Goal: Task Accomplishment & Management: Manage account settings

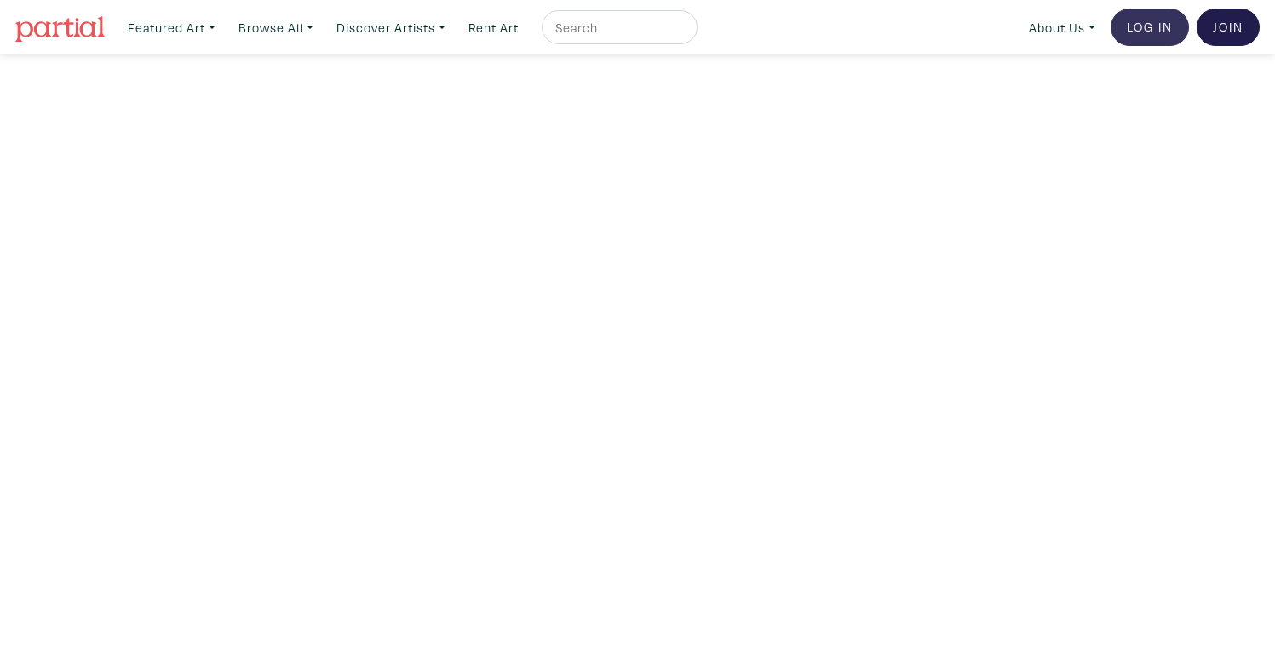
click at [1129, 30] on link "Log In" at bounding box center [1150, 27] width 78 height 37
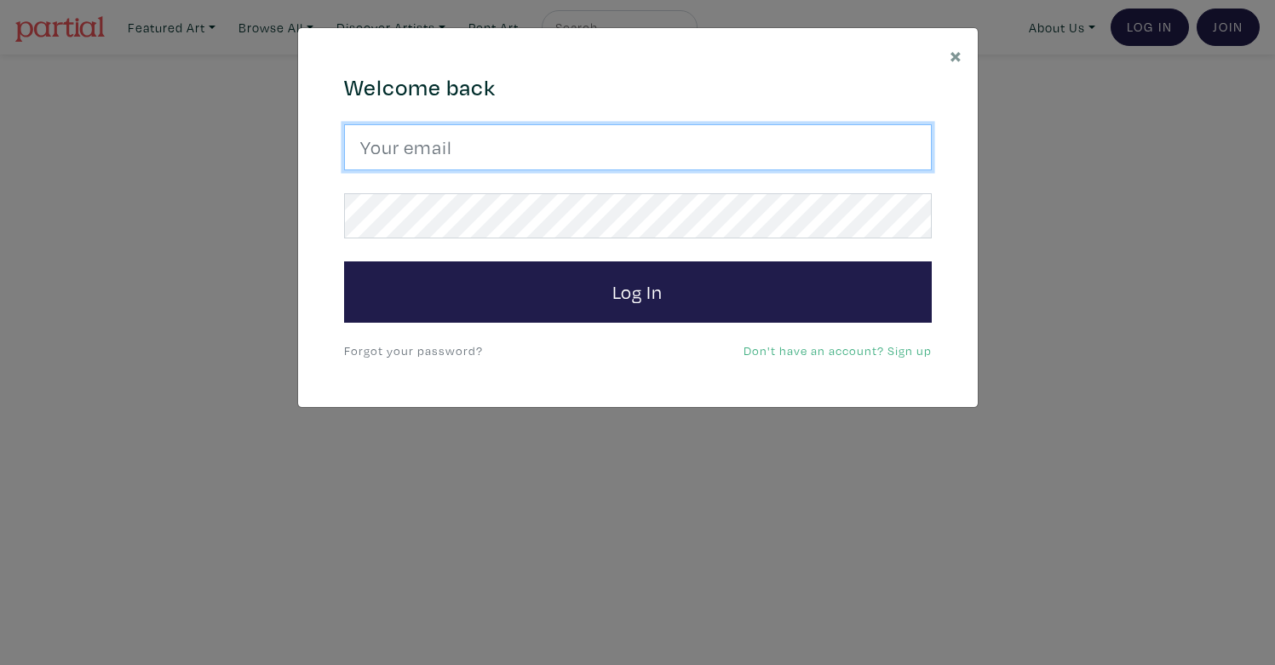
type input "gaistman.art@gmail.com"
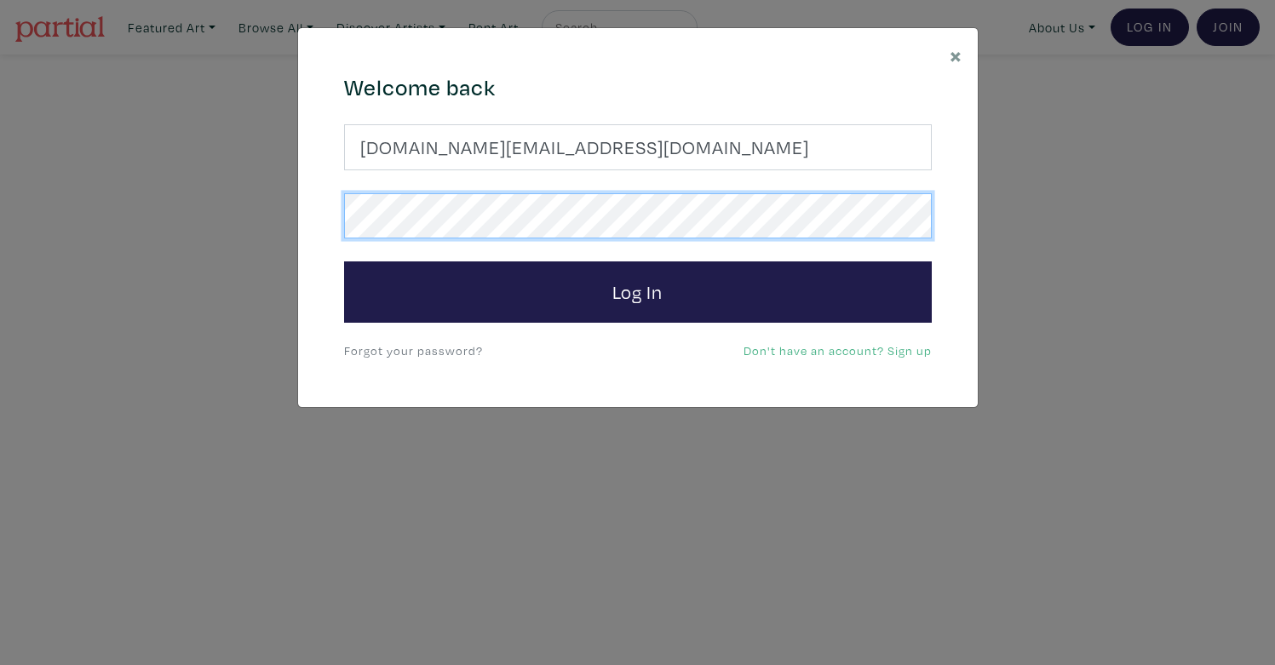
click at [637, 291] on button "Log In" at bounding box center [638, 292] width 588 height 61
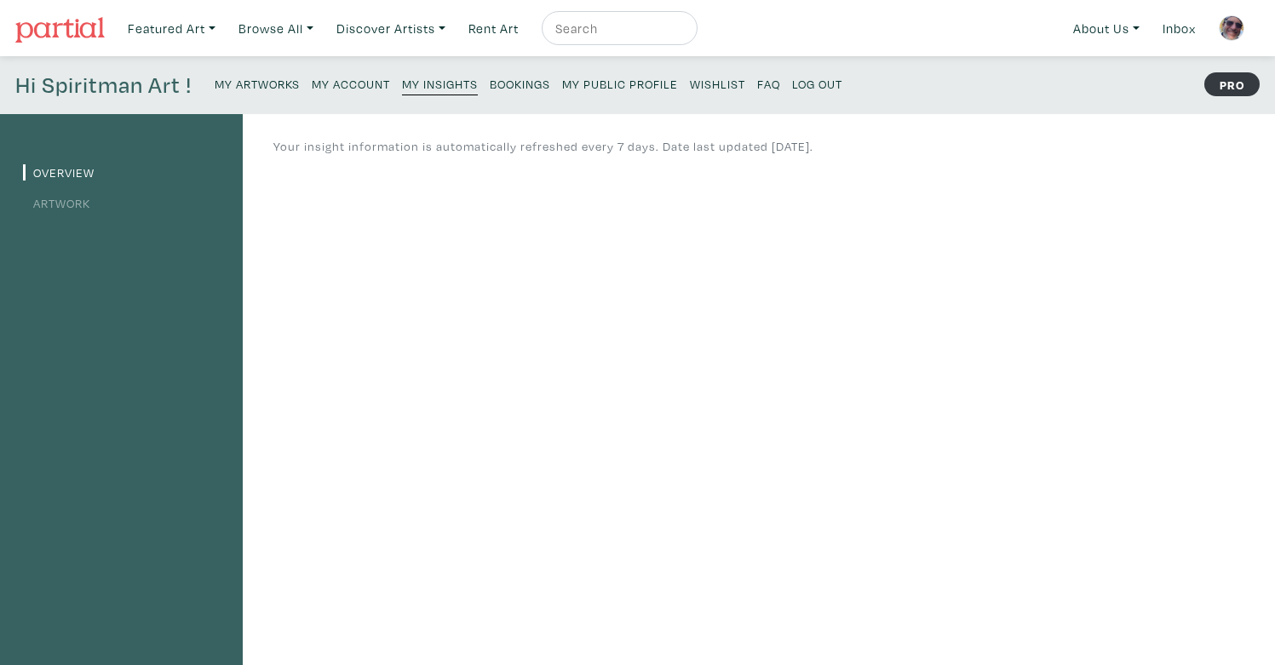
click at [352, 83] on small "My Account" at bounding box center [351, 84] width 78 height 16
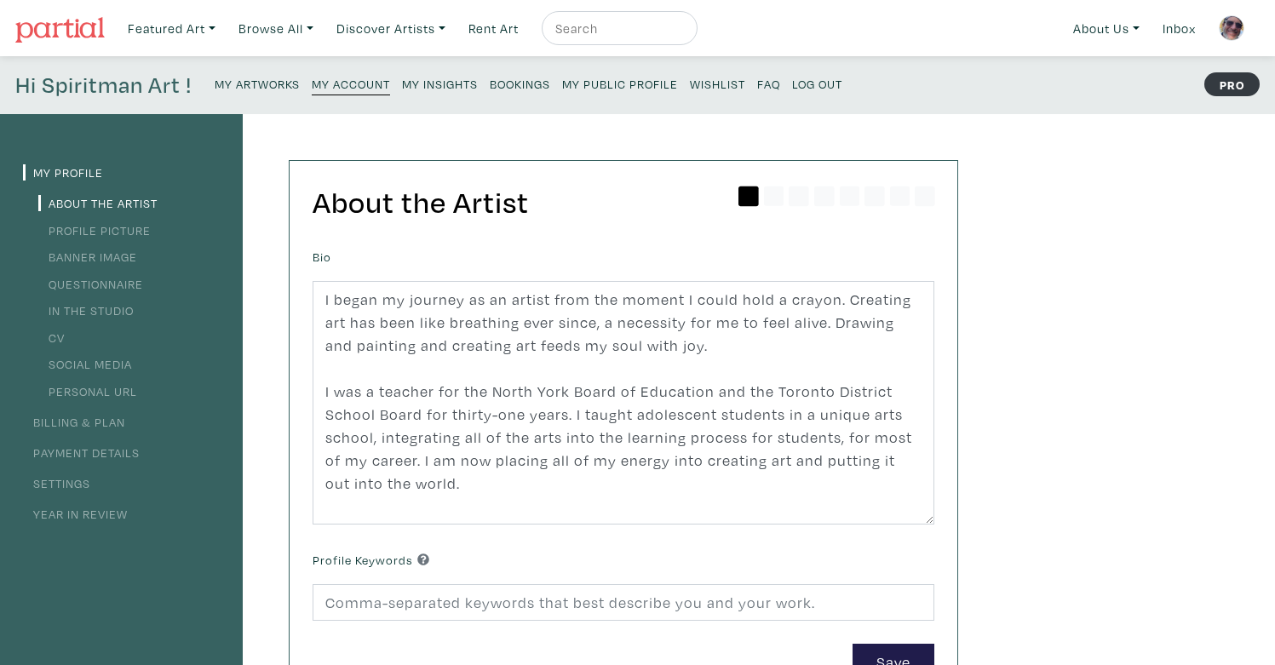
click at [60, 339] on link "CV" at bounding box center [51, 338] width 26 height 16
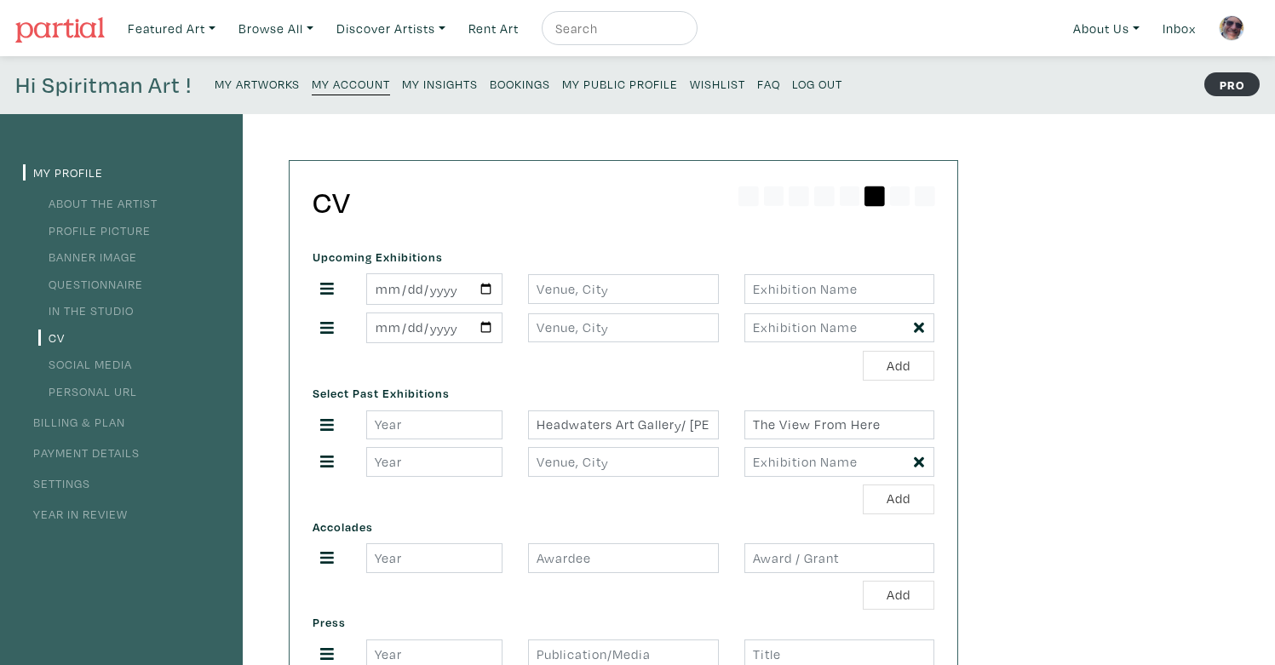
click at [982, 429] on div "My Profile About the Artist Profile Picture Banner Image Questionnaire In the S…" at bounding box center [637, 596] width 1275 height 964
click at [74, 421] on link "Billing & Plan" at bounding box center [74, 422] width 102 height 16
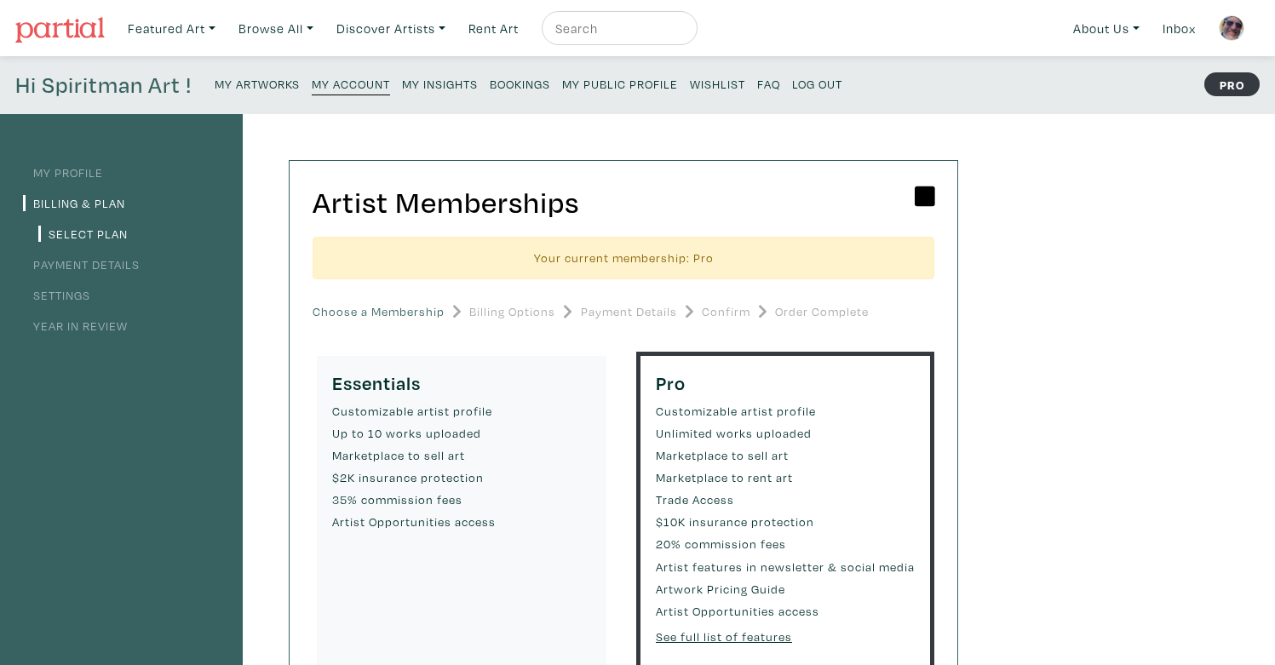
click at [1072, 330] on div "My Profile Billing & Plan Select Plan Payment Details Settings Year in Review A…" at bounding box center [637, 576] width 1275 height 924
click at [1173, 31] on link "Inbox" at bounding box center [1179, 28] width 49 height 35
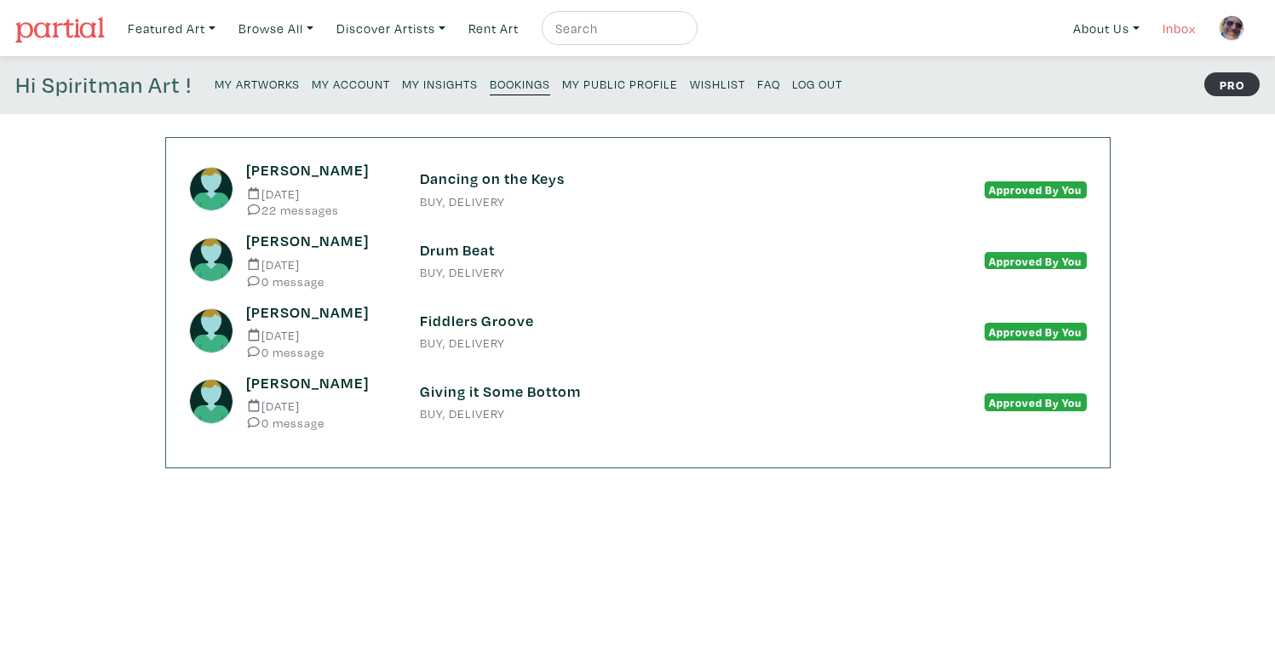
click at [1175, 30] on link "Inbox" at bounding box center [1179, 28] width 49 height 35
click at [162, 28] on link "Featured Art" at bounding box center [171, 28] width 103 height 35
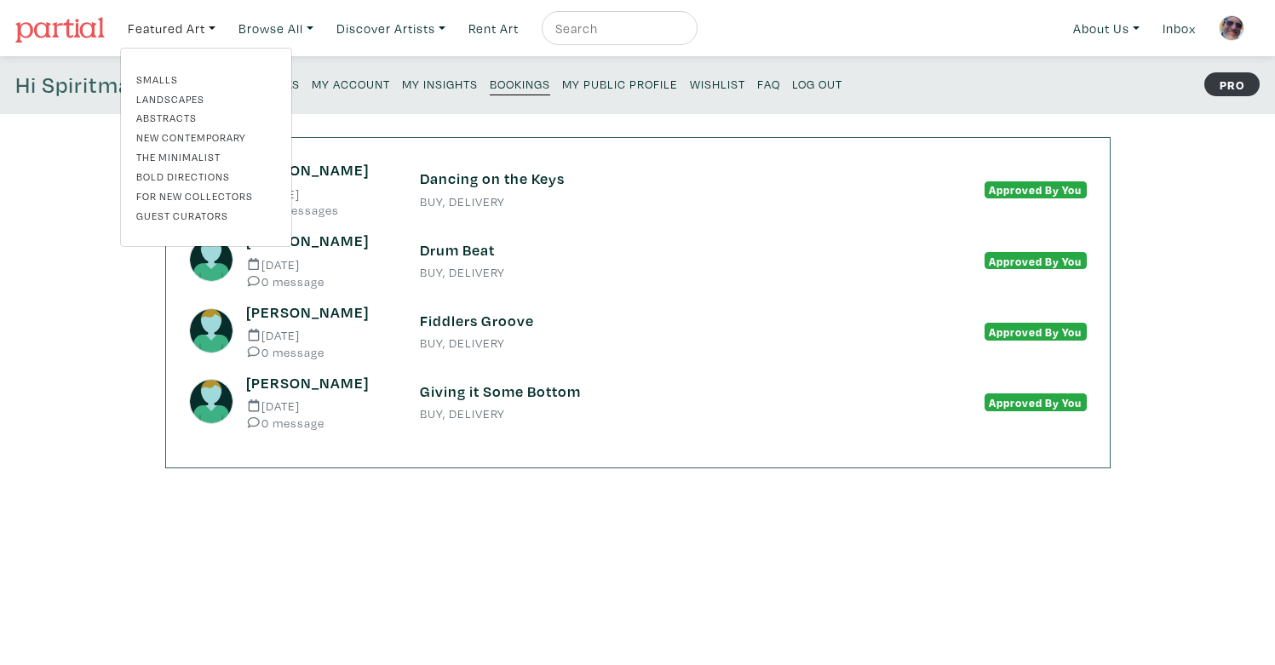
click at [52, 172] on div "[PERSON_NAME] [DATE] 22 messages Dancing on the Keys BUY, DELIVERY Approved By …" at bounding box center [637, 597] width 1275 height 920
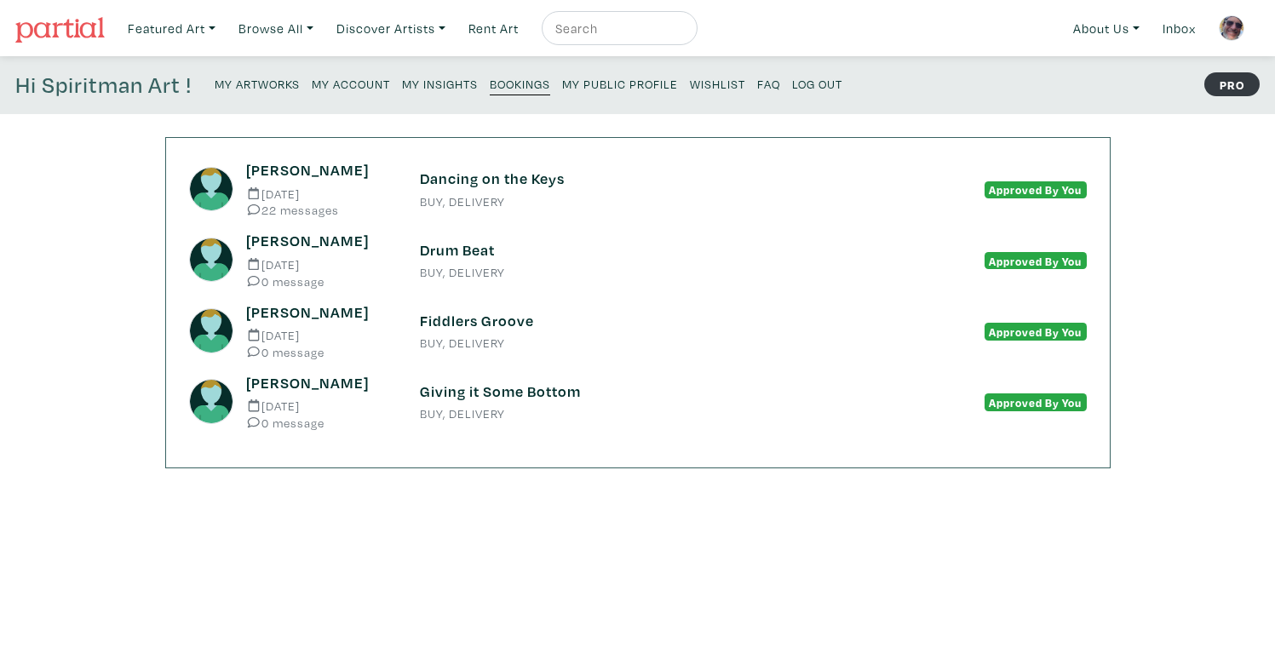
click at [118, 89] on h4 "Hi Spiritman Art !" at bounding box center [103, 85] width 176 height 27
click at [229, 84] on small "My Artworks" at bounding box center [257, 84] width 85 height 16
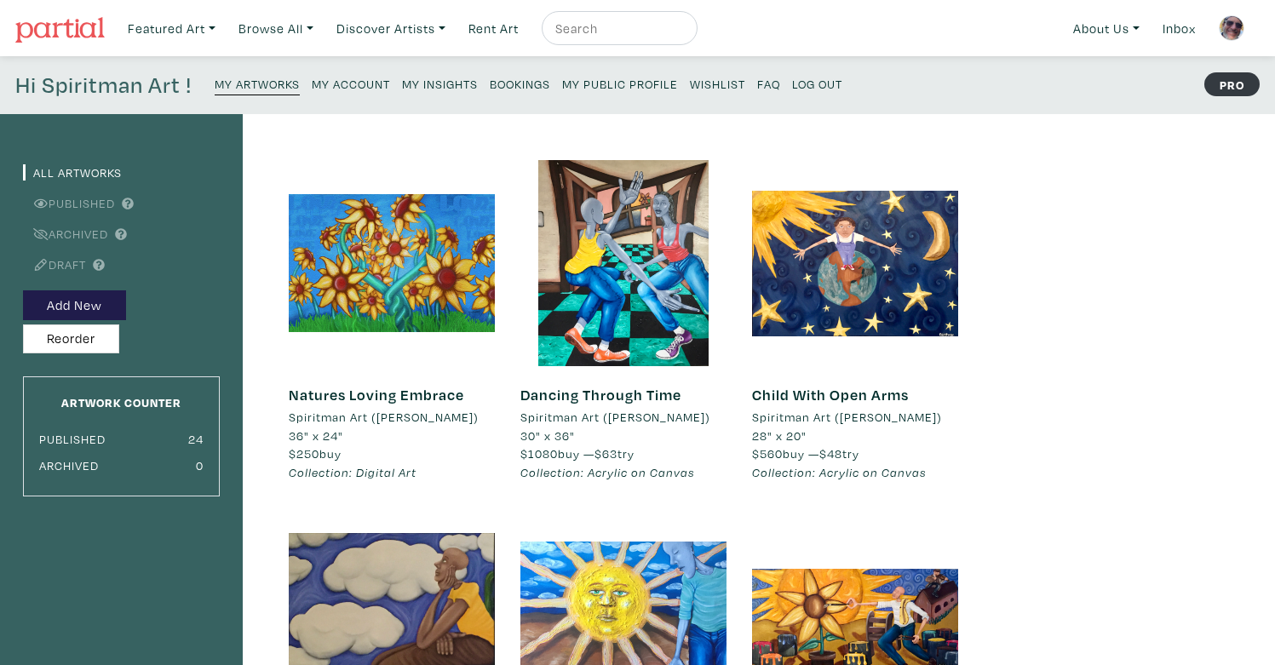
click at [330, 83] on small "My Account" at bounding box center [351, 84] width 78 height 16
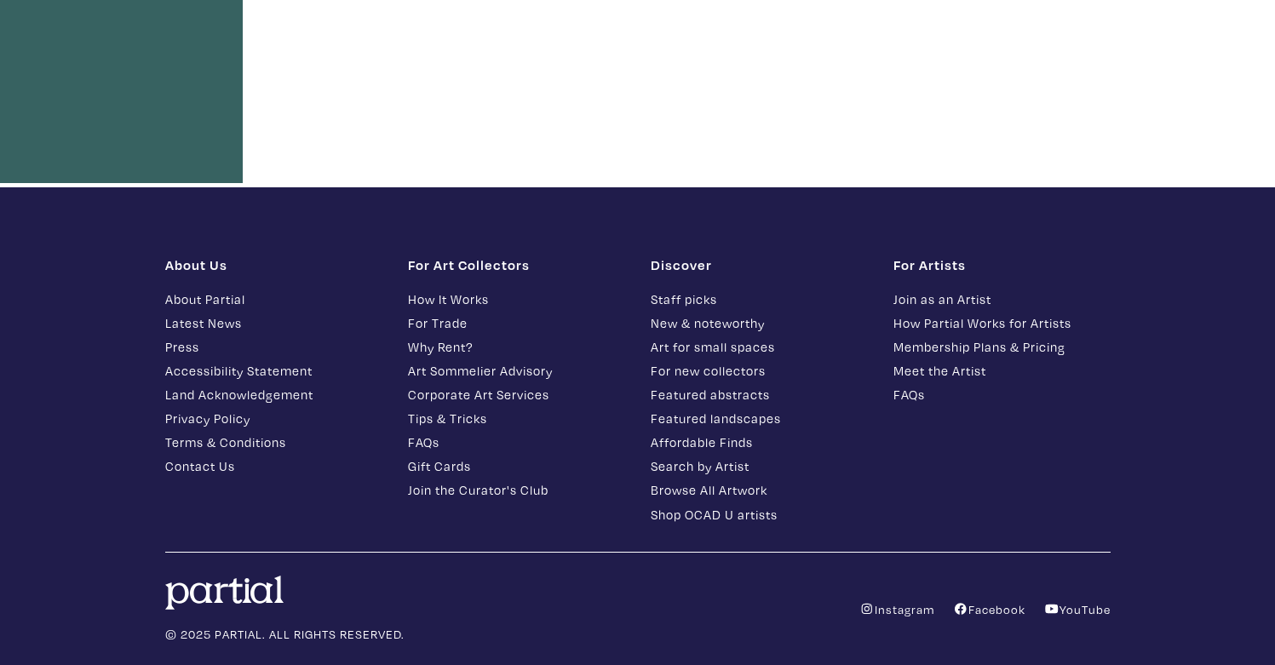
scroll to position [896, 0]
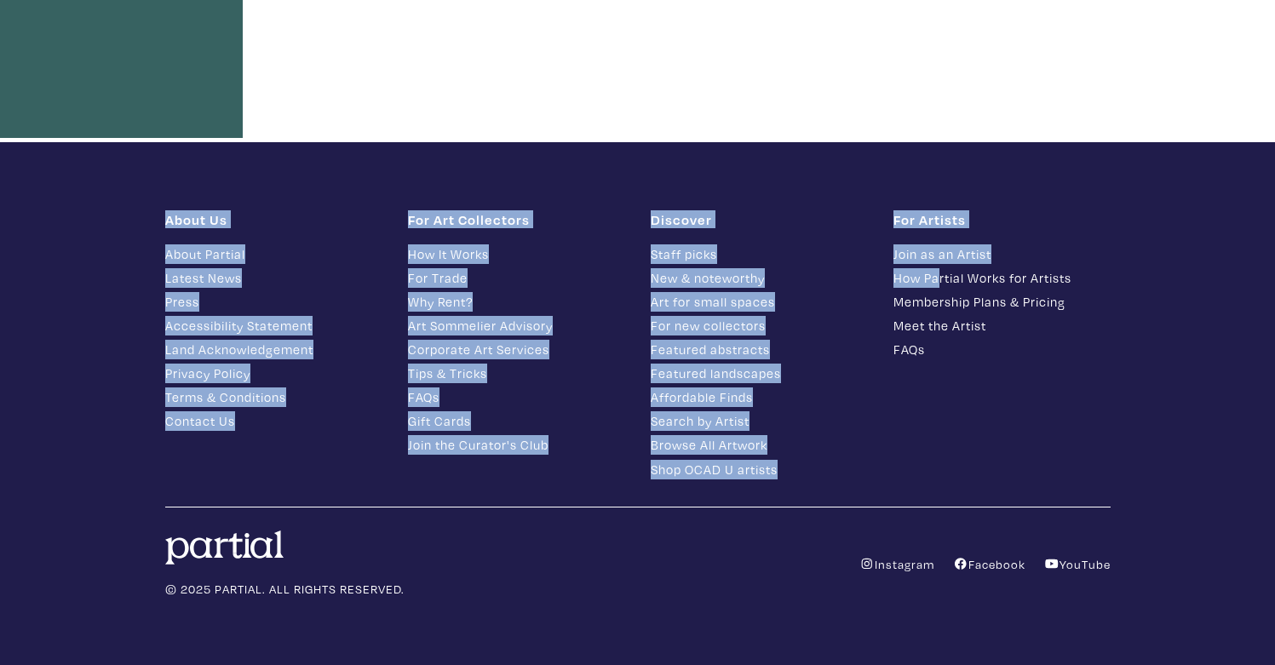
drag, startPoint x: 999, startPoint y: 504, endPoint x: 938, endPoint y: 278, distance: 233.8
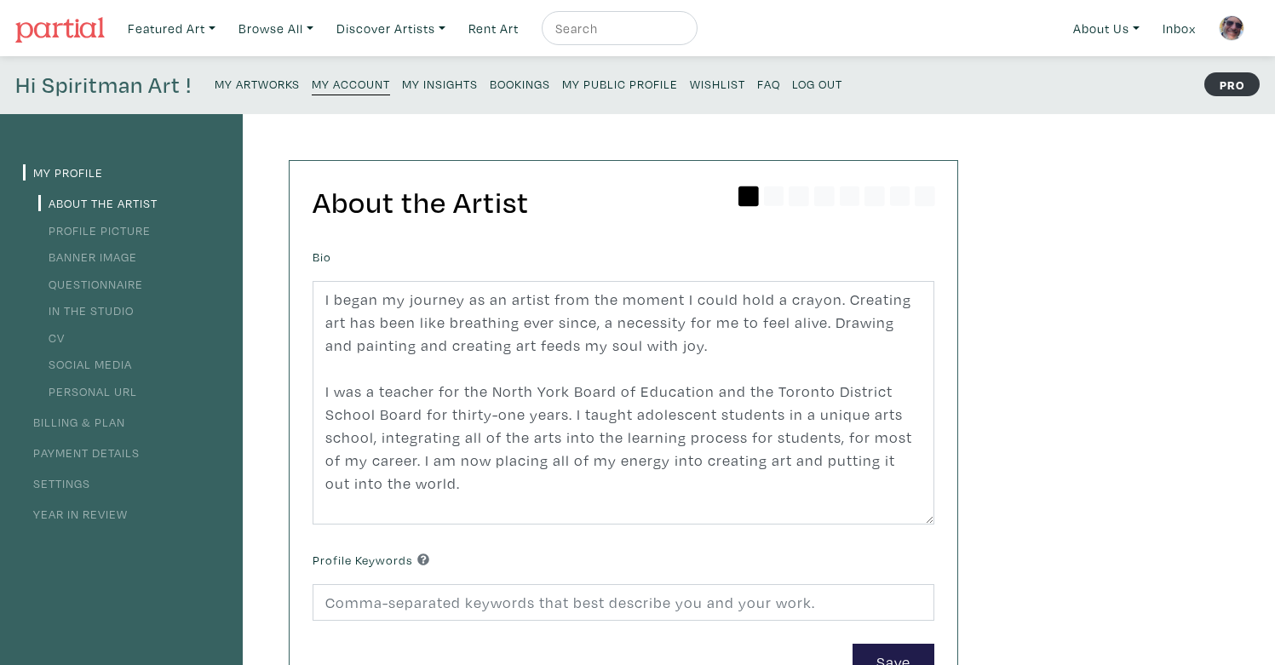
scroll to position [0, 0]
click at [90, 450] on link "Payment Details" at bounding box center [81, 453] width 117 height 16
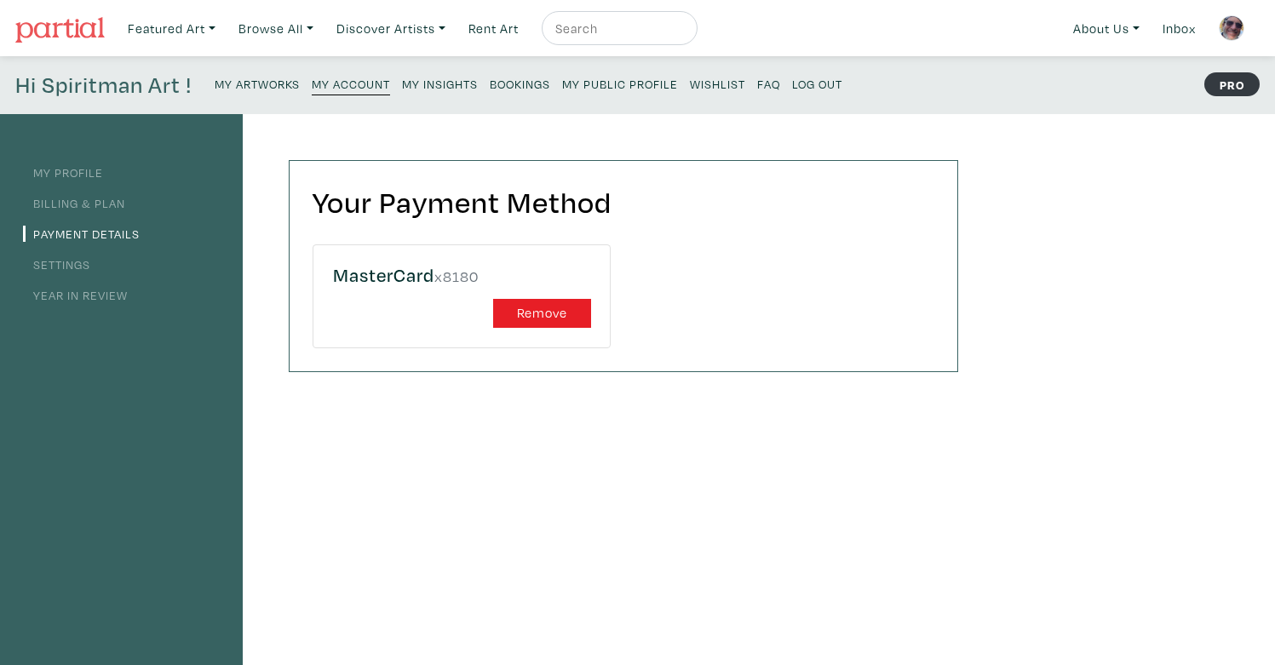
click at [72, 196] on link "Billing & Plan" at bounding box center [74, 203] width 102 height 16
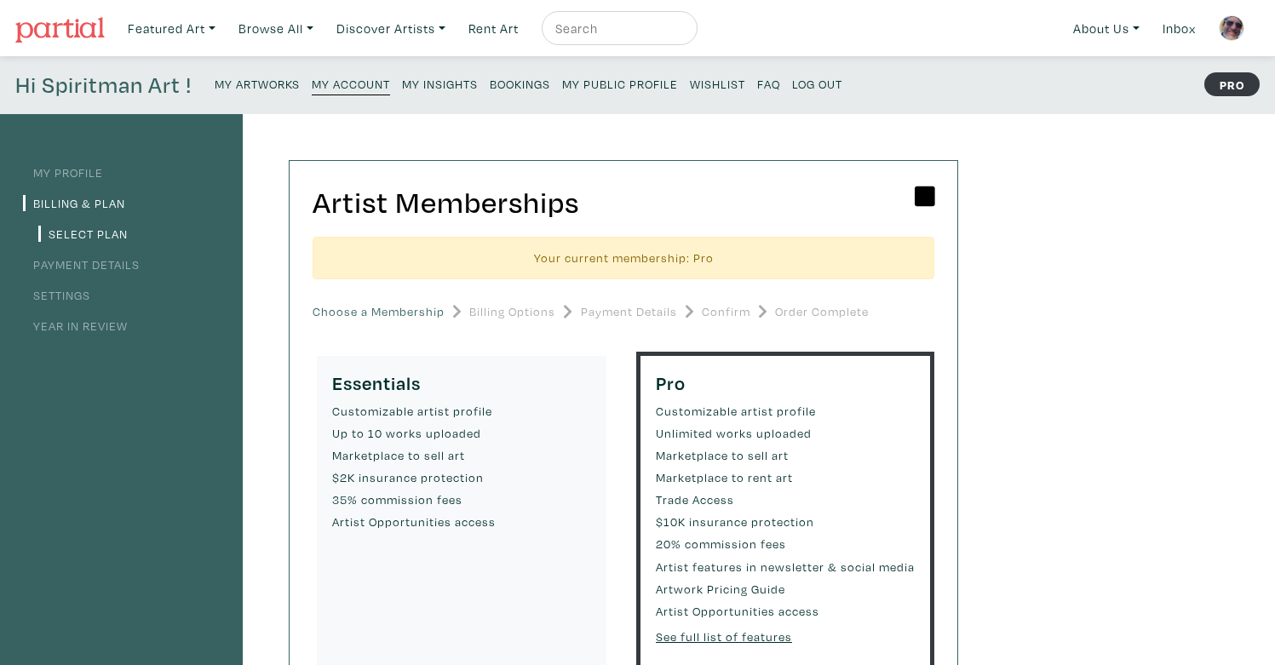
click at [71, 171] on link "My Profile" at bounding box center [63, 172] width 80 height 16
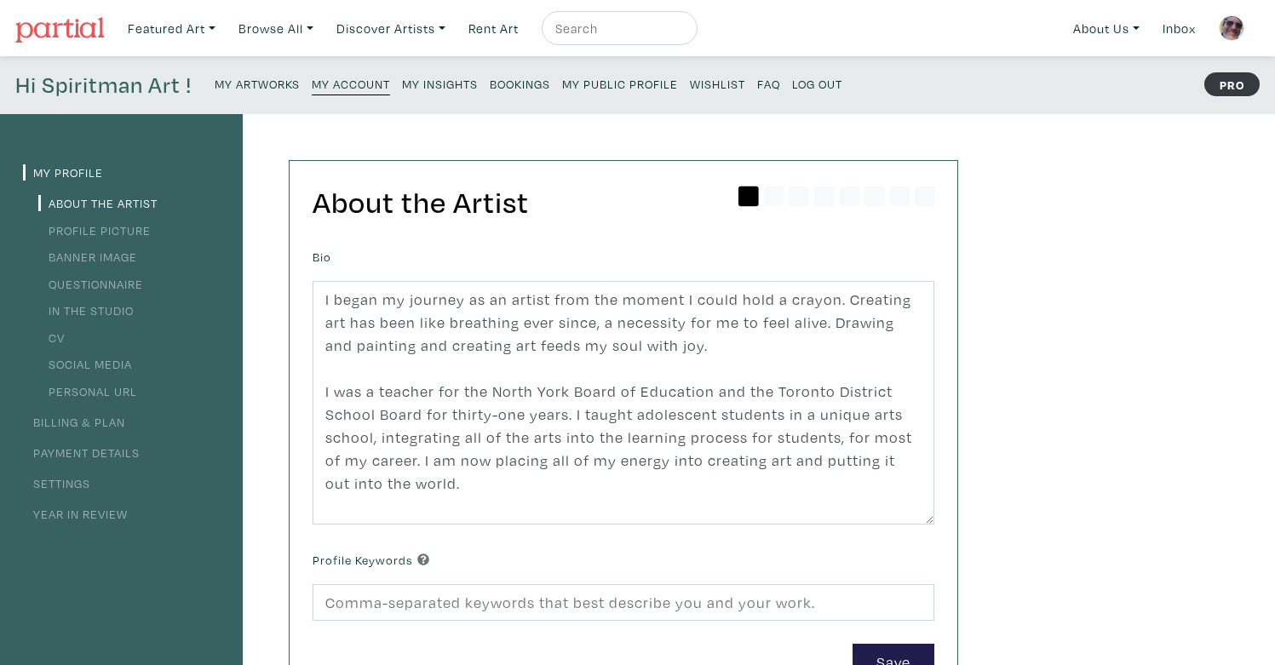
click at [81, 510] on link "Year in Review" at bounding box center [75, 514] width 105 height 16
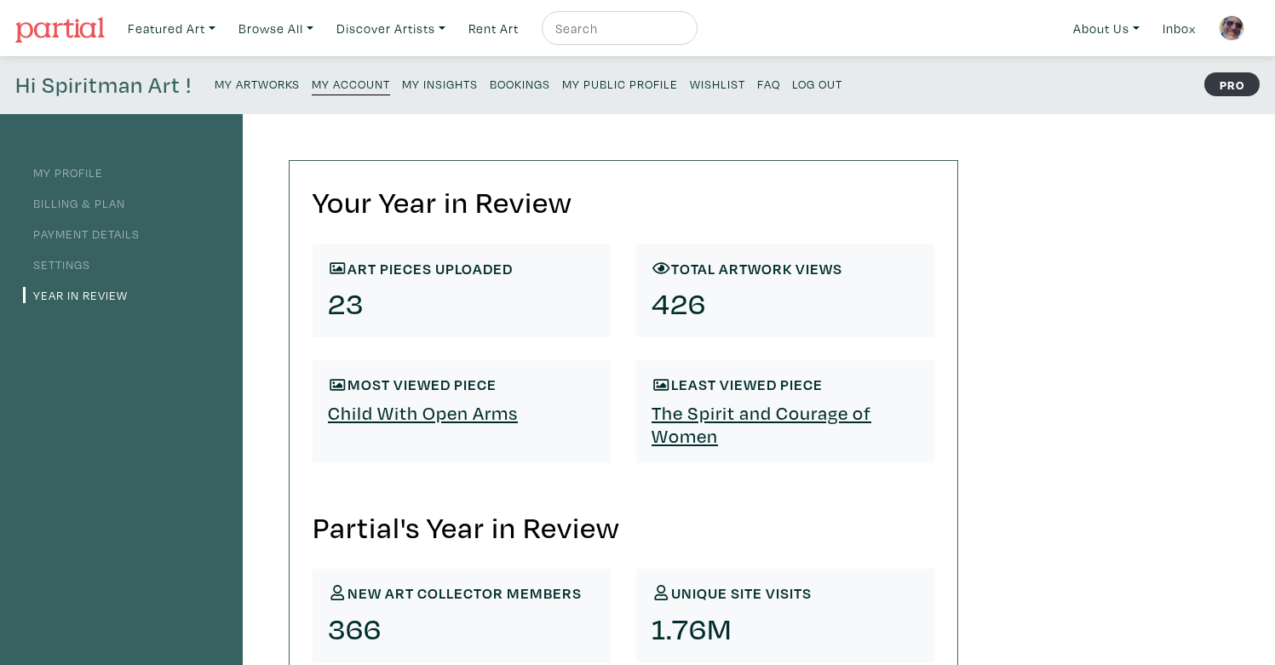
click at [444, 81] on small "My Insights" at bounding box center [440, 84] width 76 height 16
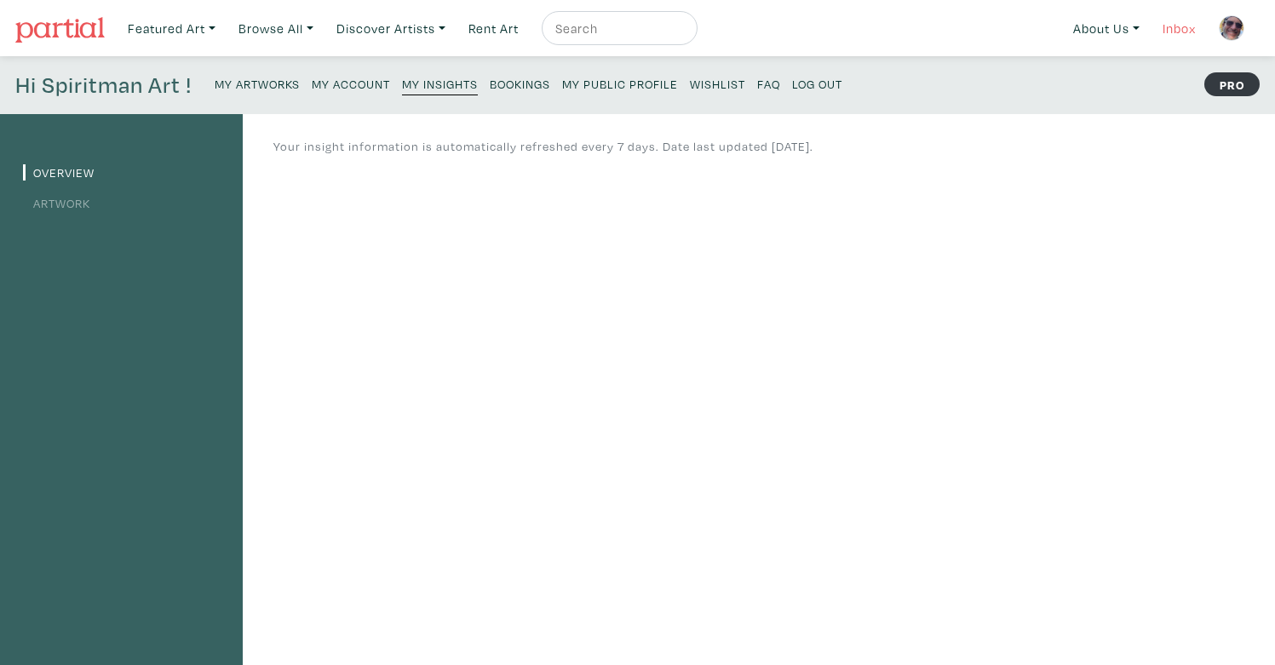
click at [1184, 28] on link "Inbox" at bounding box center [1179, 28] width 49 height 35
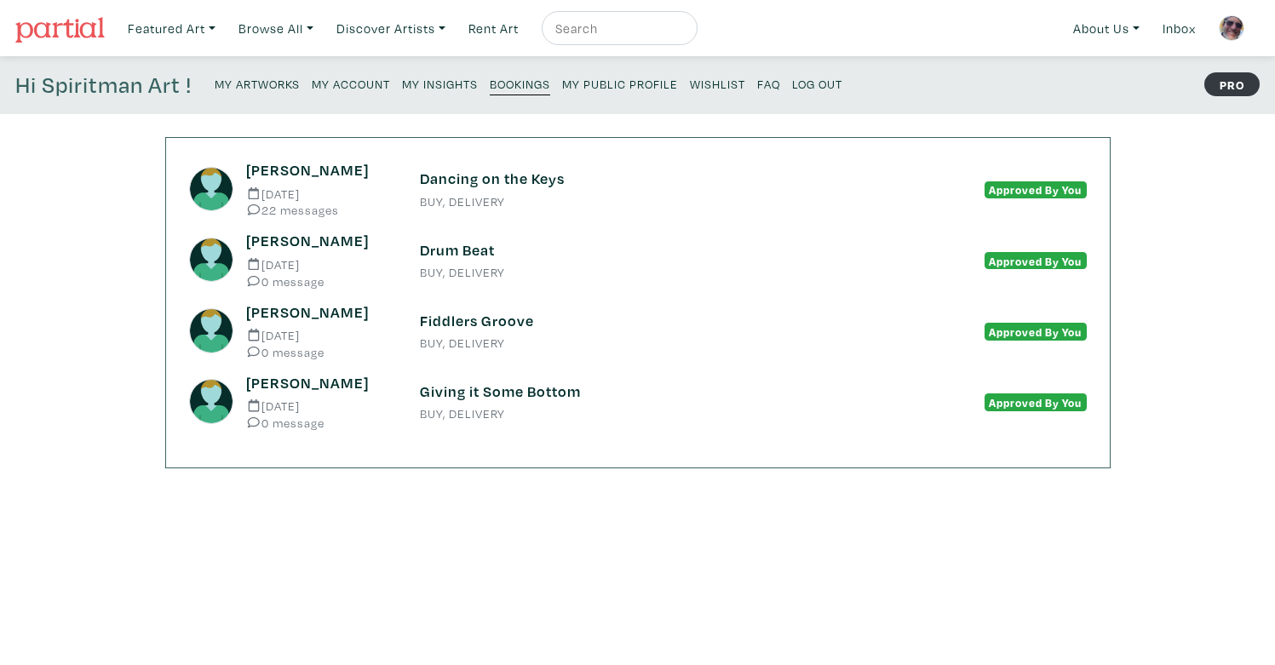
click at [1239, 29] on img at bounding box center [1232, 28] width 26 height 26
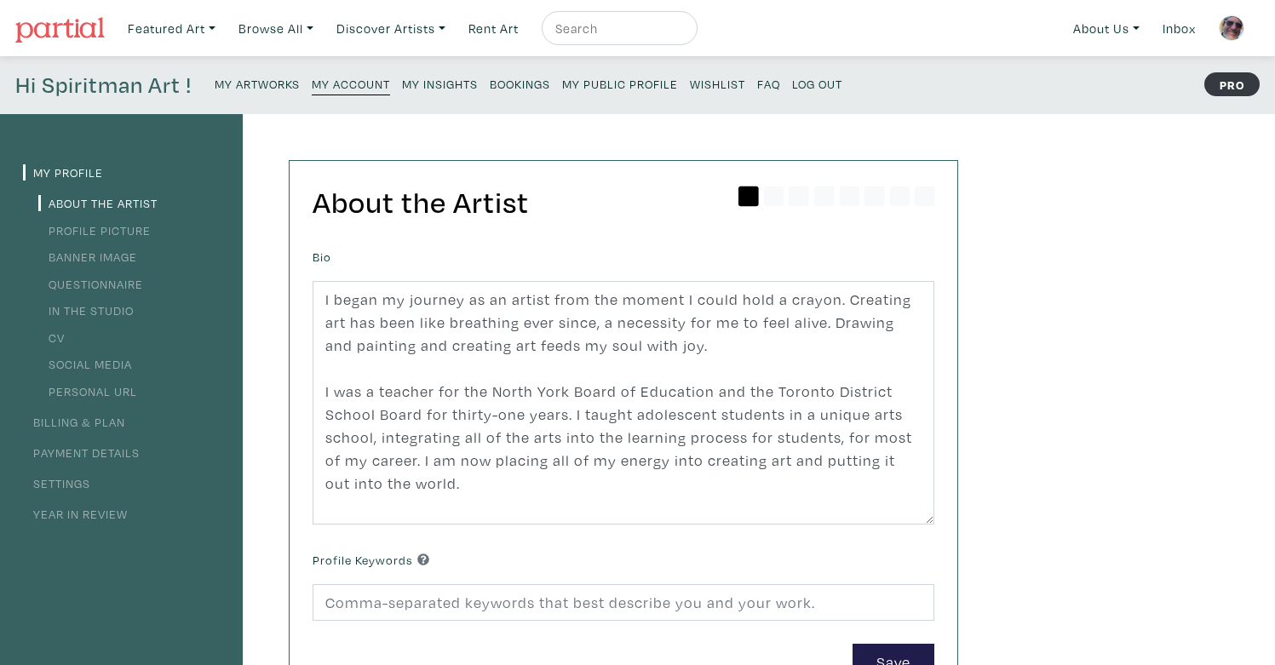
click at [816, 88] on small "Log Out" at bounding box center [817, 84] width 50 height 16
